Goal: Transaction & Acquisition: Purchase product/service

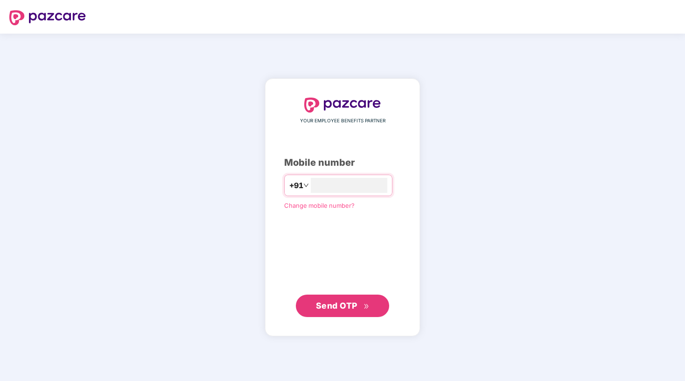
type input "**********"
click at [324, 299] on span "Send OTP" at bounding box center [343, 305] width 54 height 13
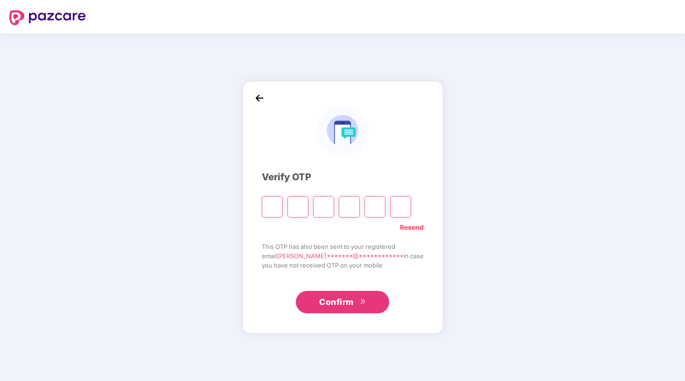
type input "*"
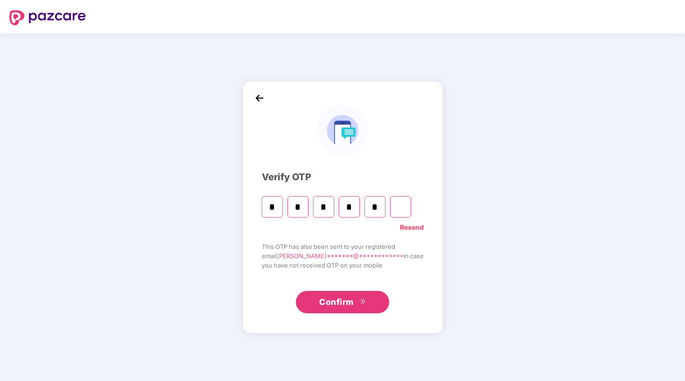
type input "*"
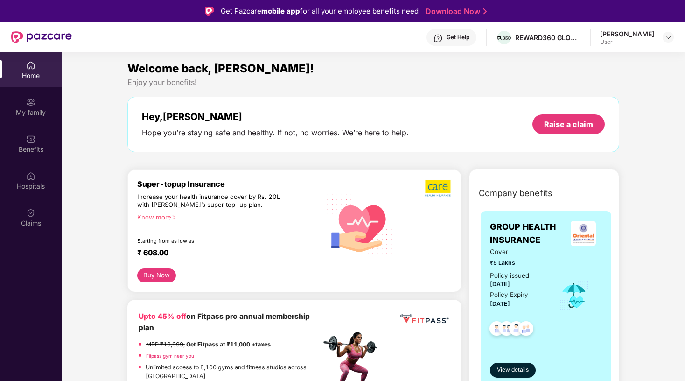
click at [160, 218] on div "Know more" at bounding box center [226, 216] width 178 height 7
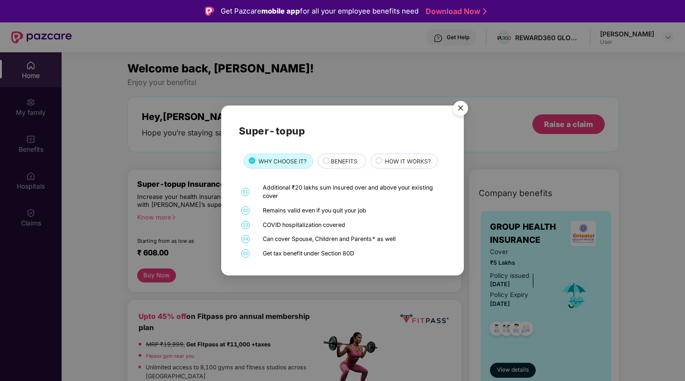
click at [342, 160] on span "BENEFITS" at bounding box center [344, 161] width 27 height 9
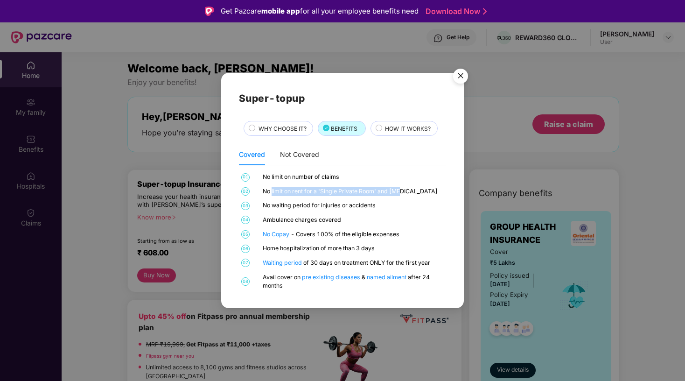
drag, startPoint x: 271, startPoint y: 189, endPoint x: 321, endPoint y: 198, distance: 50.3
click at [321, 198] on div "01 No limit on number of claims 02 No limit on rent for a 'Single Private Room'…" at bounding box center [342, 231] width 207 height 117
click at [394, 130] on span "HOW IT WORKS?" at bounding box center [408, 128] width 46 height 9
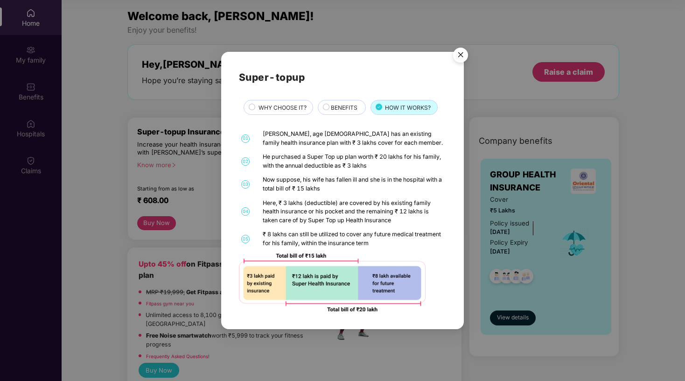
scroll to position [52, 0]
click at [462, 54] on img "Close" at bounding box center [461, 56] width 26 height 26
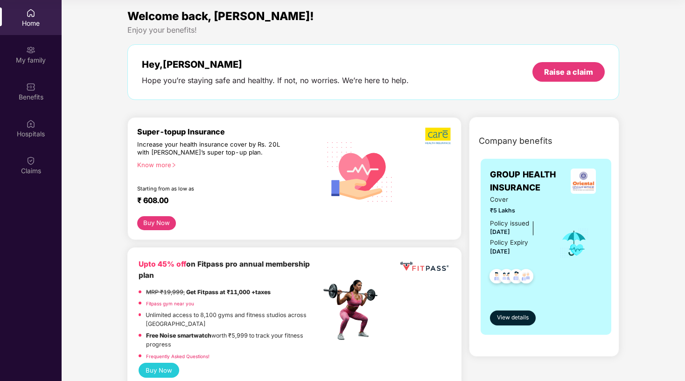
scroll to position [0, 0]
click at [161, 223] on button "Buy Now" at bounding box center [156, 223] width 39 height 14
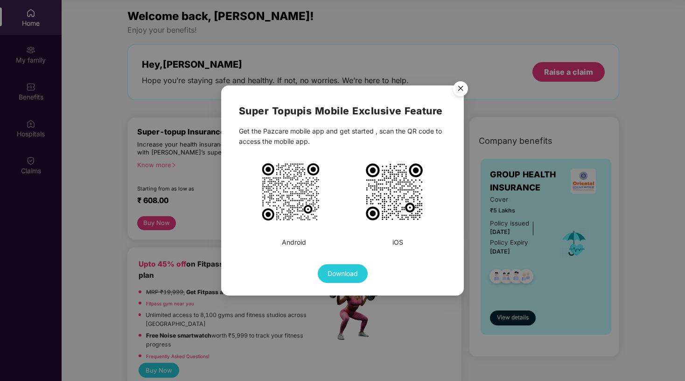
click at [395, 206] on img at bounding box center [394, 191] width 61 height 61
click at [460, 90] on img "Close" at bounding box center [461, 90] width 26 height 26
